Goal: Communication & Community: Answer question/provide support

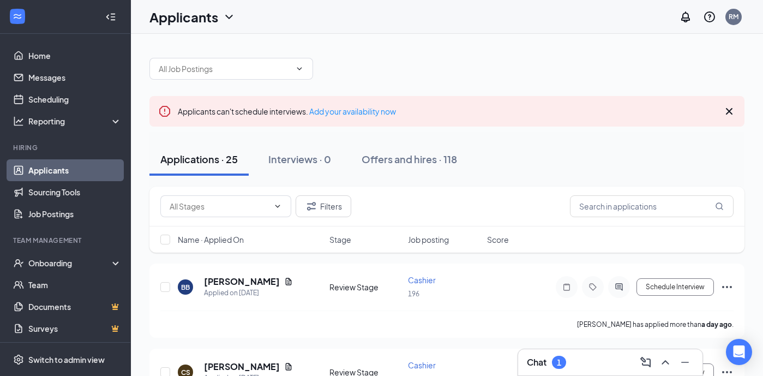
click at [577, 364] on div "Chat 1" at bounding box center [610, 361] width 167 height 17
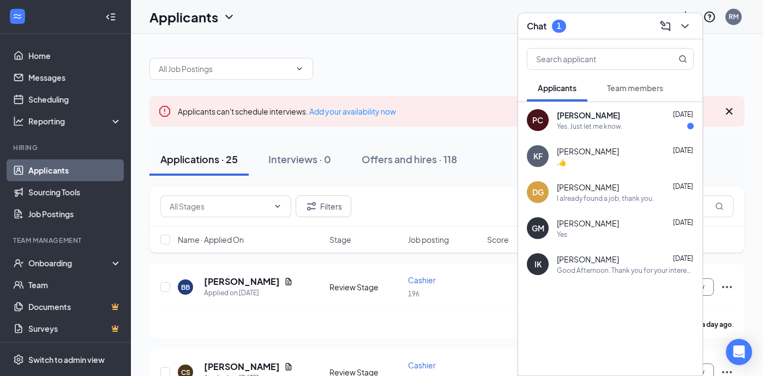
click at [632, 130] on div "Yes. Just let me know." at bounding box center [625, 126] width 137 height 9
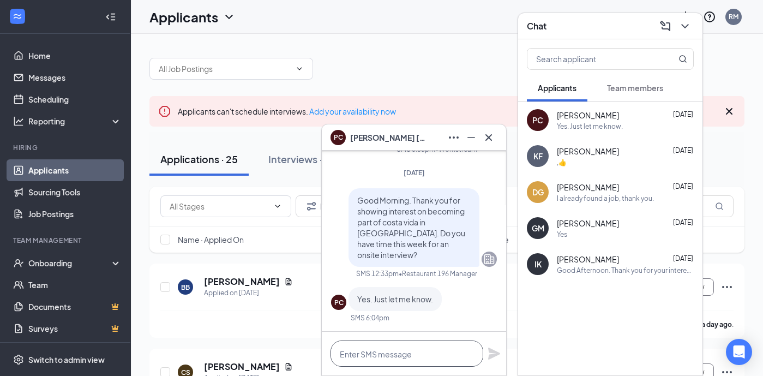
click at [391, 356] on textarea at bounding box center [407, 353] width 153 height 26
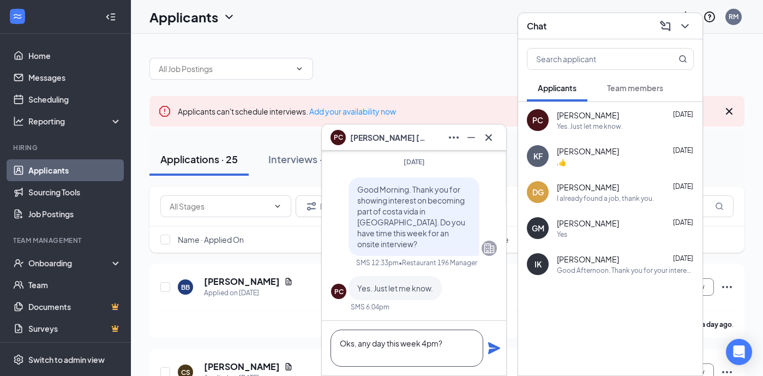
type textarea "Oks, any day this week 4pm?"
click at [495, 352] on icon "Plane" at bounding box center [494, 347] width 13 height 13
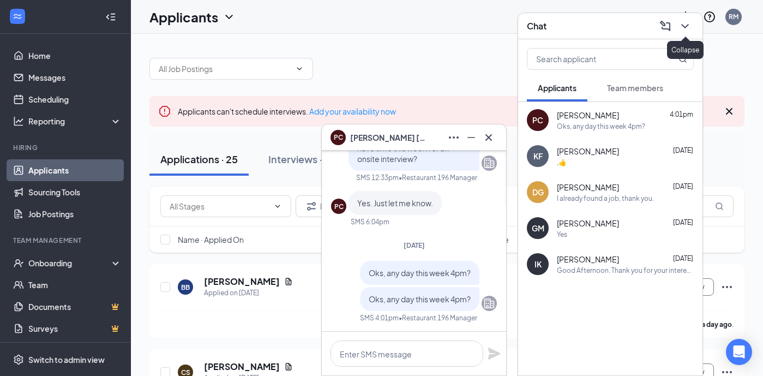
click at [682, 27] on icon "ChevronDown" at bounding box center [685, 26] width 13 height 13
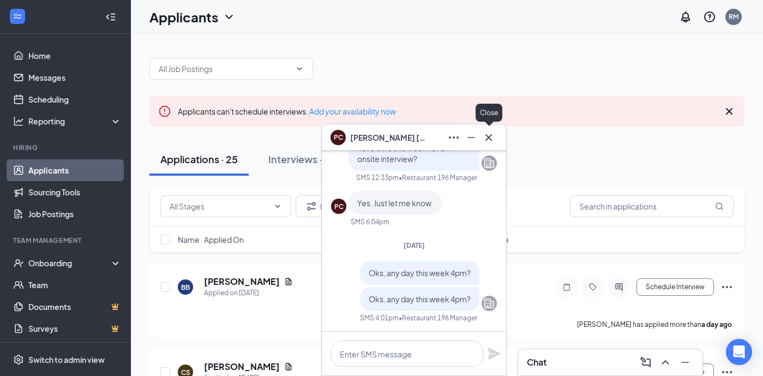
click at [490, 133] on icon "Cross" at bounding box center [488, 137] width 13 height 13
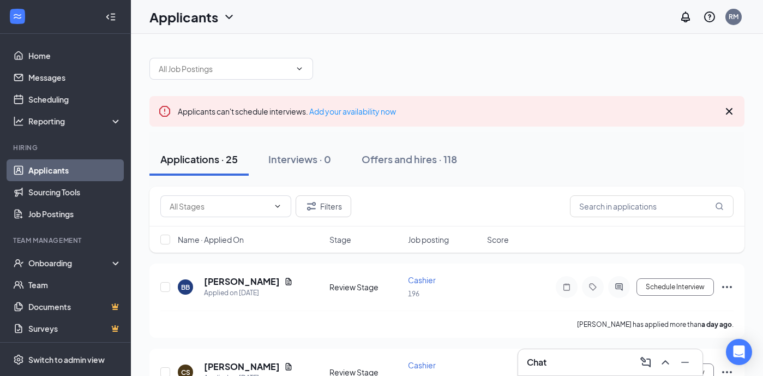
click at [63, 172] on link "Applicants" at bounding box center [74, 170] width 93 height 22
click at [55, 171] on link "Applicants" at bounding box center [74, 170] width 93 height 22
